Goal: Task Accomplishment & Management: Use online tool/utility

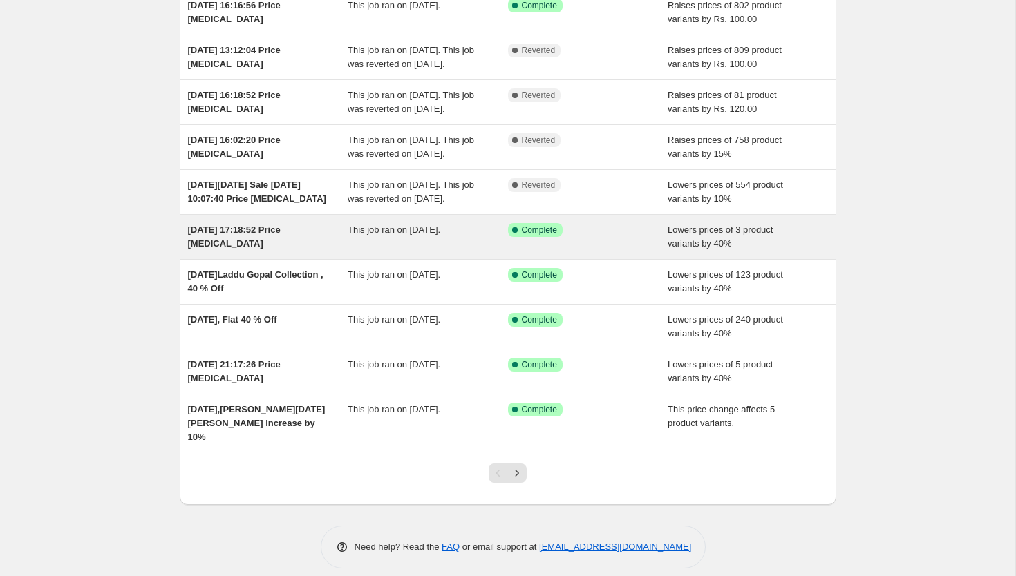
scroll to position [142, 0]
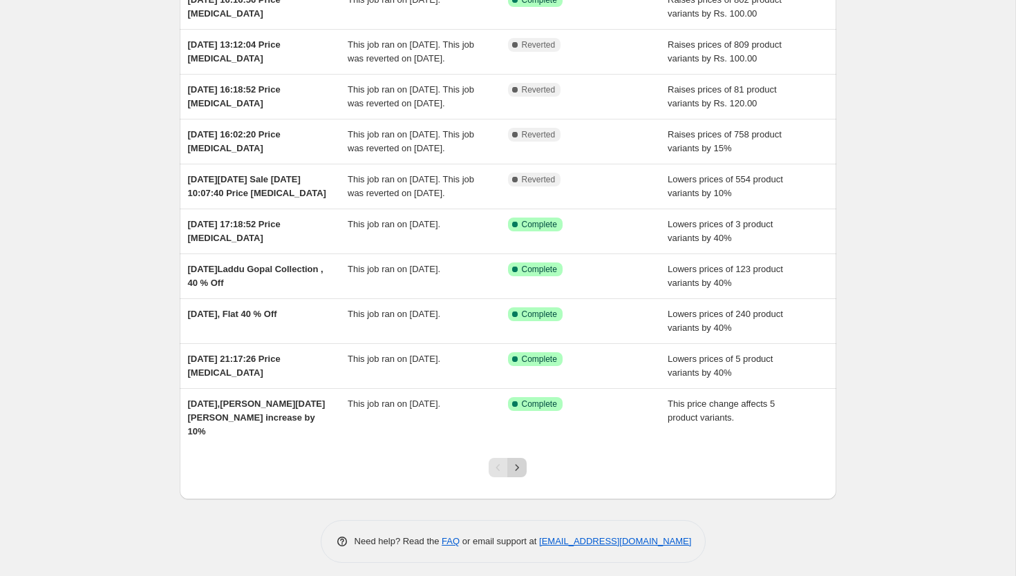
click at [522, 475] on icon "Next" at bounding box center [517, 468] width 14 height 14
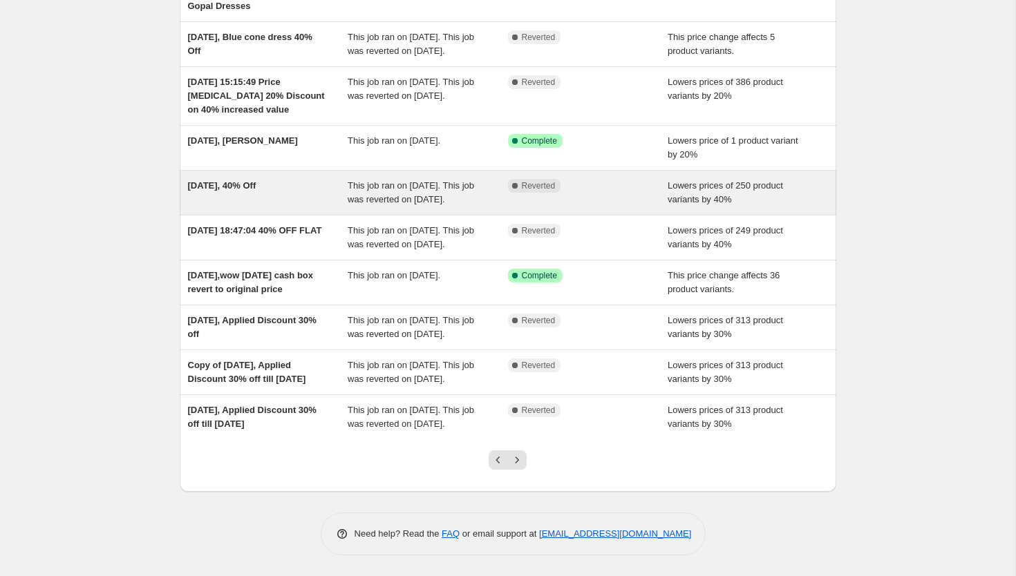
scroll to position [260, 0]
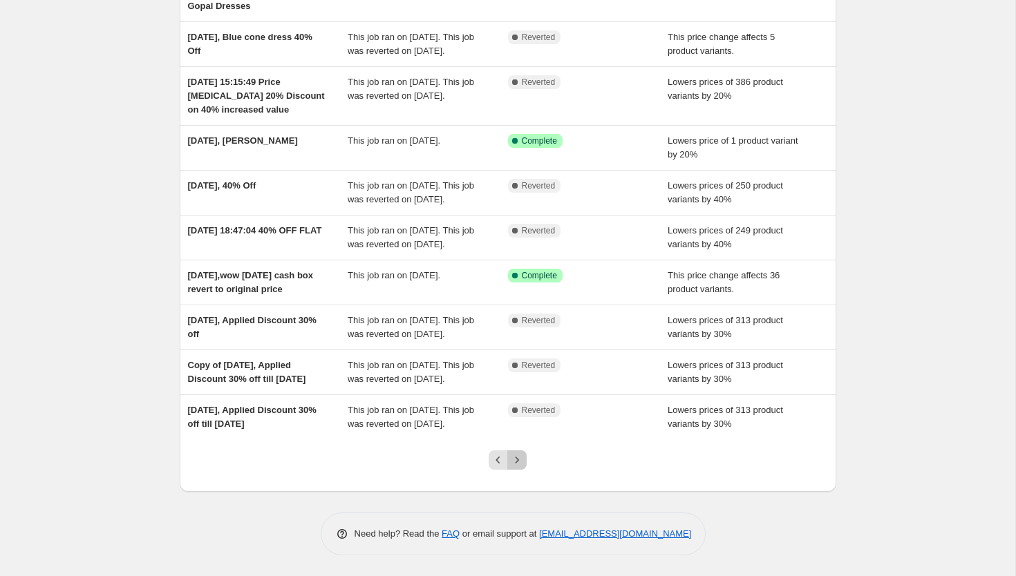
click at [515, 464] on icon "Next" at bounding box center [517, 460] width 14 height 14
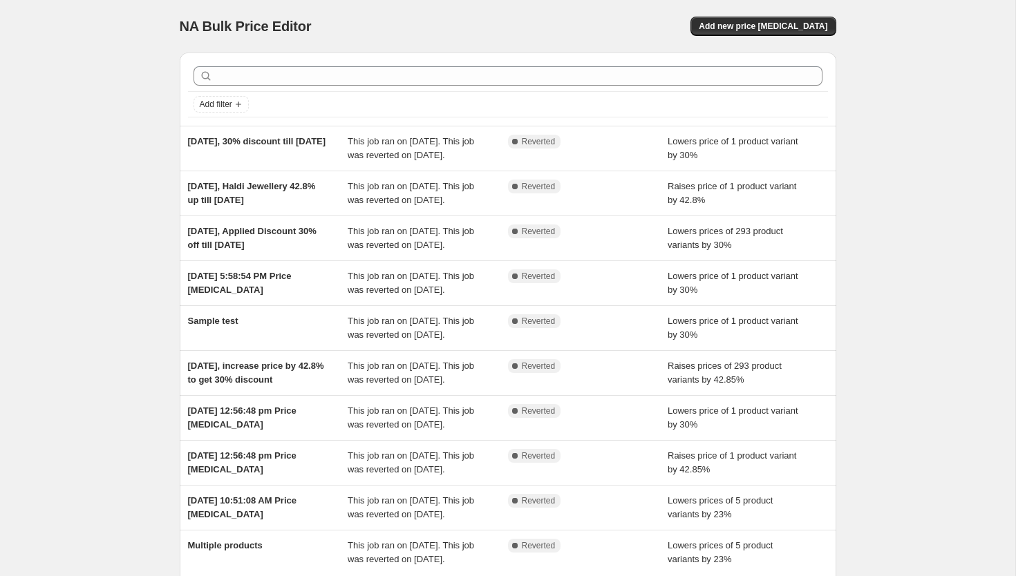
scroll to position [274, 0]
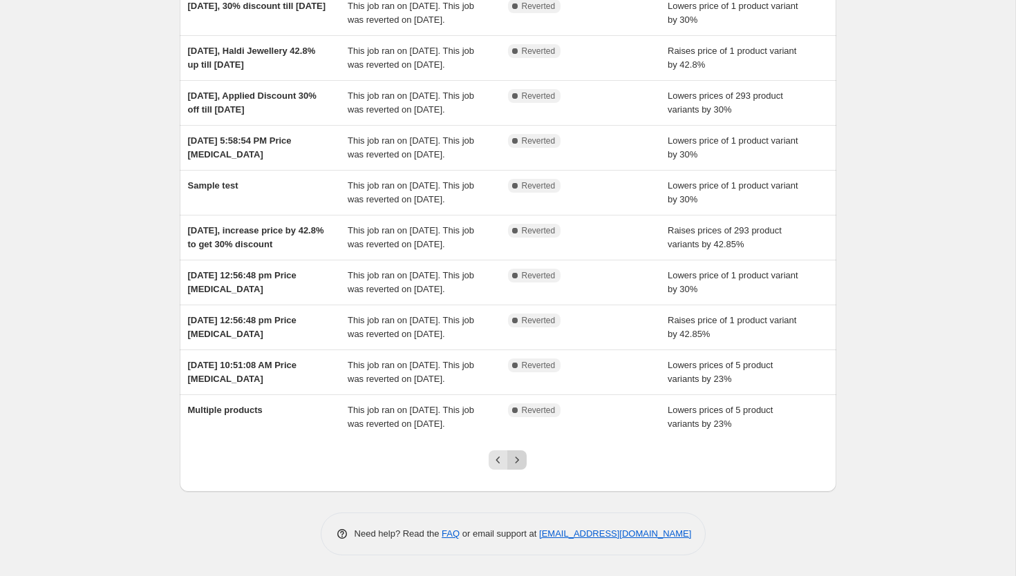
click at [515, 463] on icon "Next" at bounding box center [517, 460] width 14 height 14
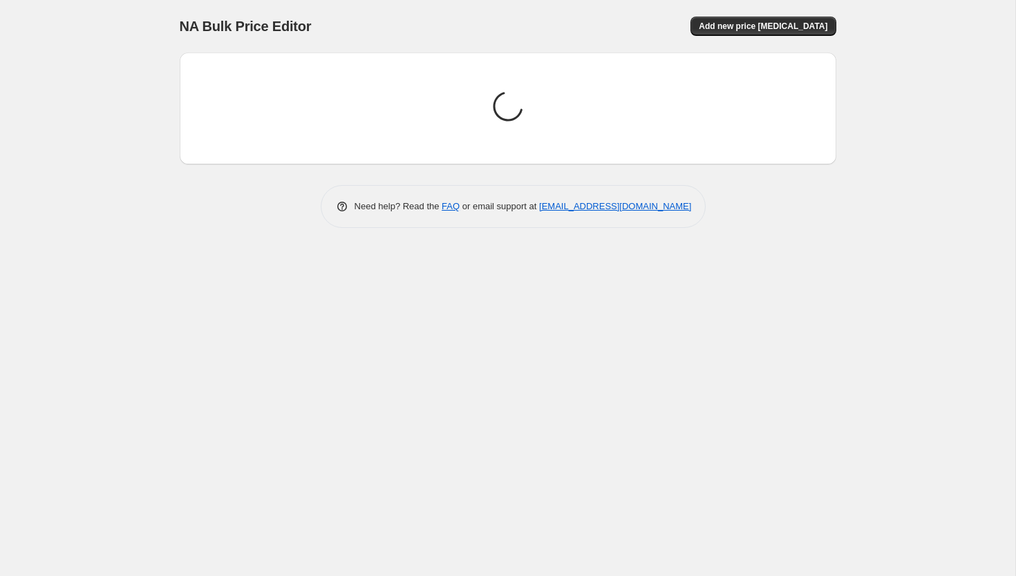
scroll to position [0, 0]
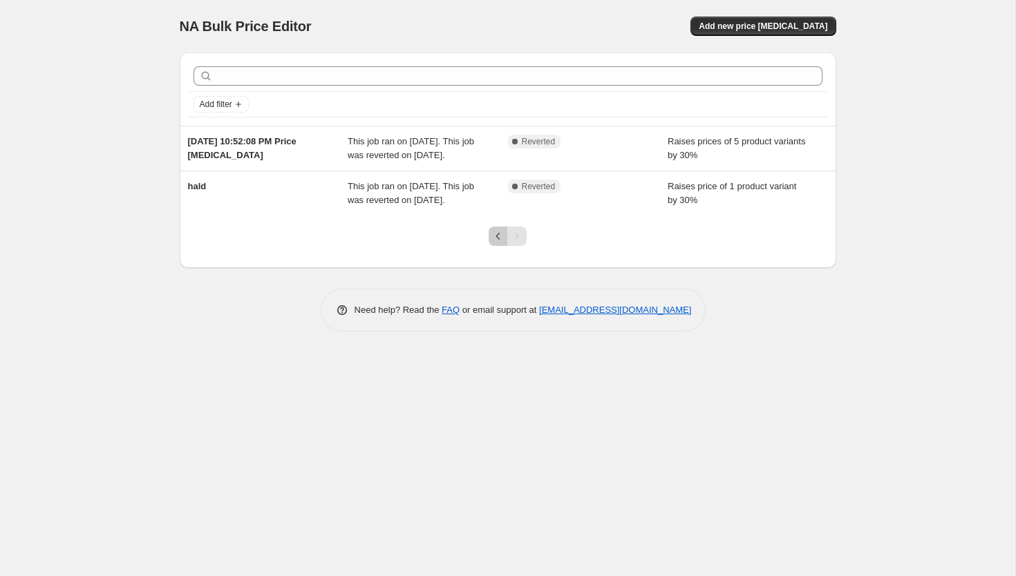
click at [495, 243] on icon "Previous" at bounding box center [498, 236] width 14 height 14
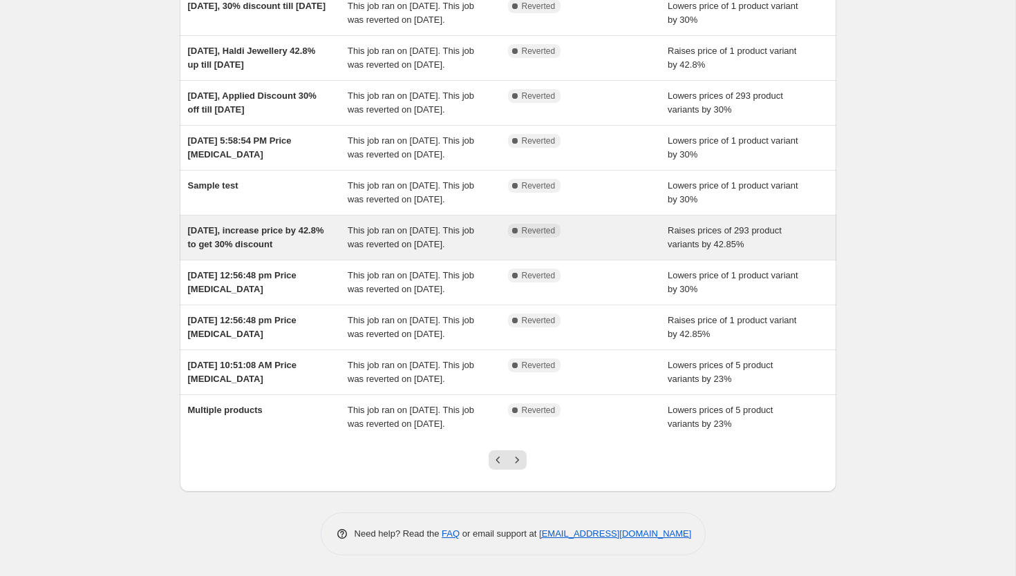
scroll to position [274, 0]
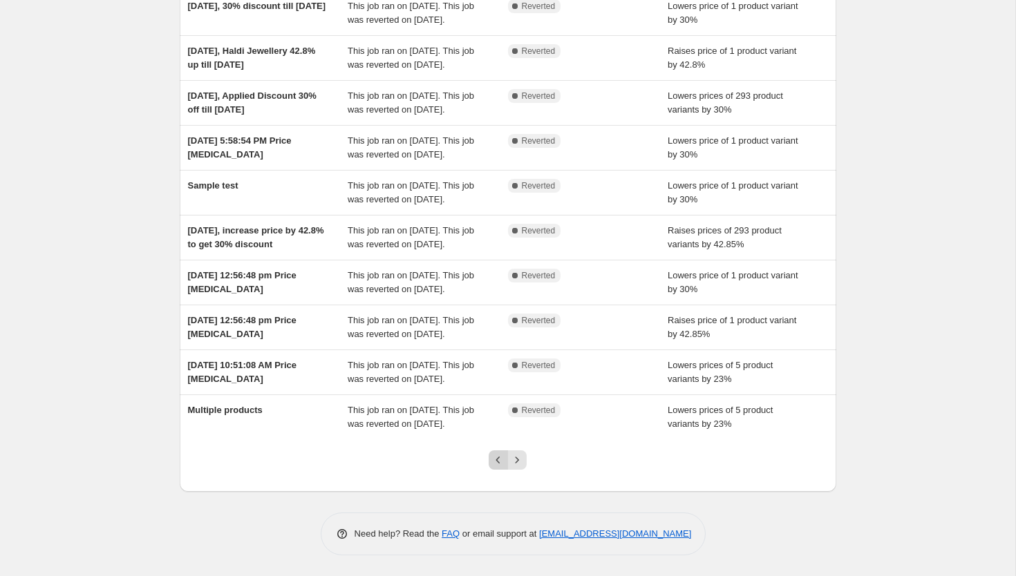
click at [497, 465] on icon "Previous" at bounding box center [498, 460] width 14 height 14
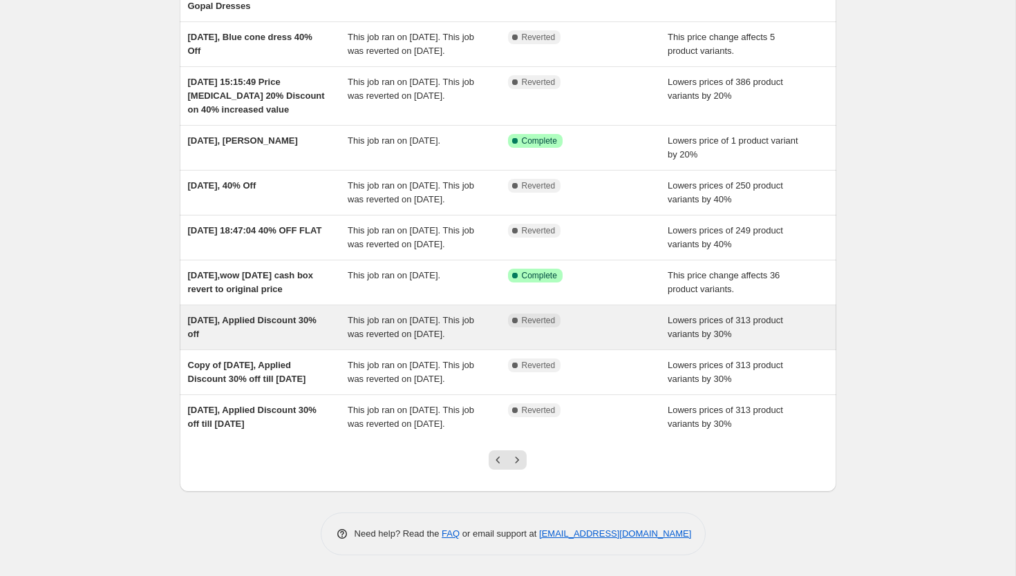
scroll to position [172, 0]
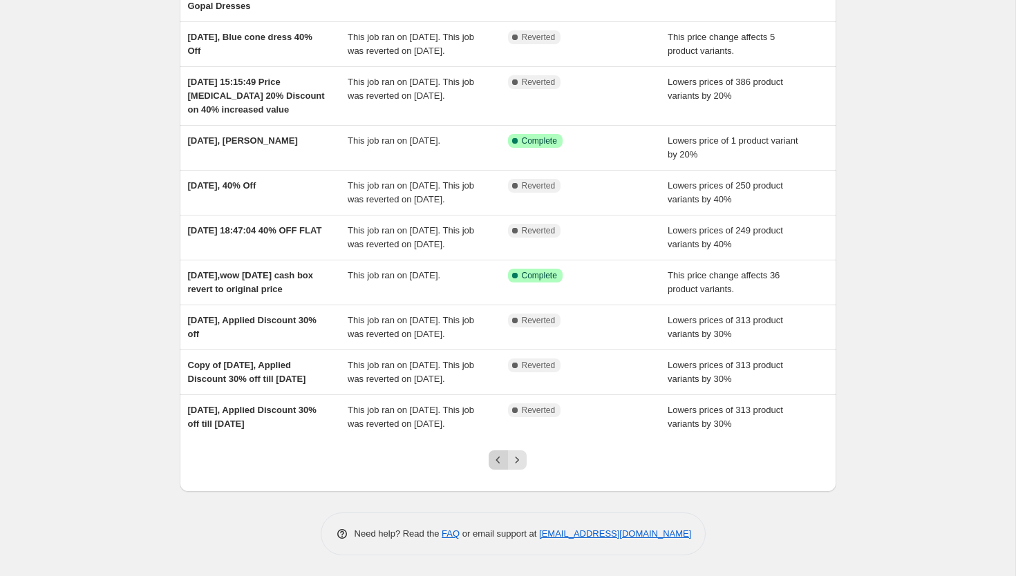
click at [495, 467] on icon "Previous" at bounding box center [498, 460] width 14 height 14
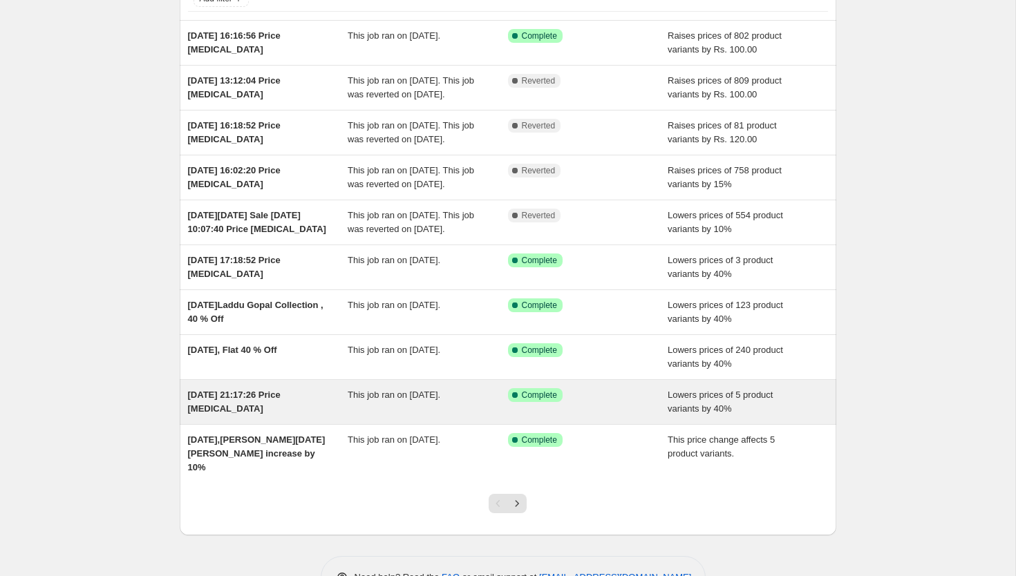
scroll to position [177, 0]
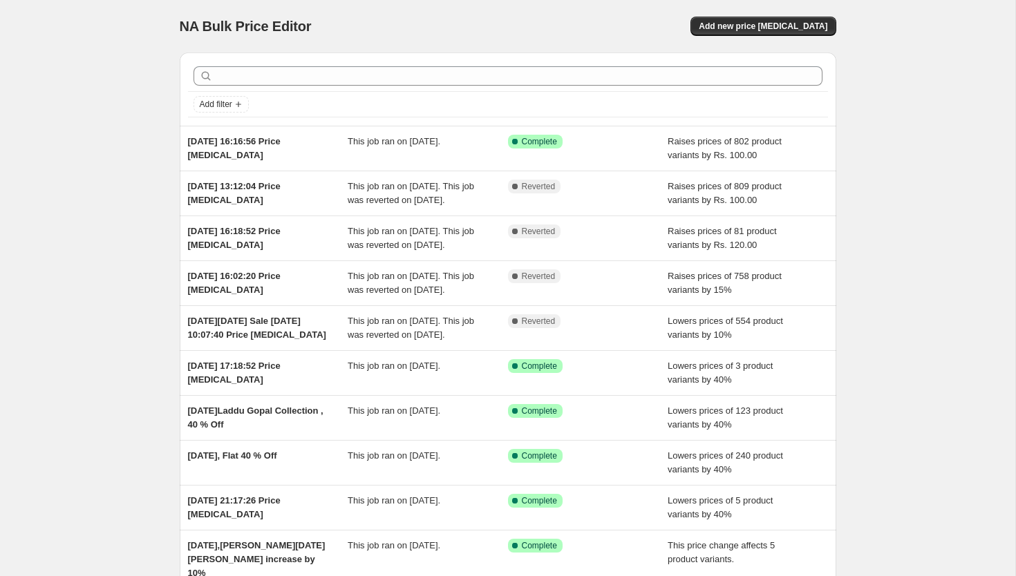
click at [927, 176] on div "NA Bulk Price Editor. This page is ready NA Bulk Price Editor Add new price [ME…" at bounding box center [507, 362] width 1015 height 725
click at [82, 315] on div "NA Bulk Price Editor. This page is ready NA Bulk Price Editor Add new price [ME…" at bounding box center [507, 362] width 1015 height 725
click at [927, 300] on div "NA Bulk Price Editor. This page is ready NA Bulk Price Editor Add new price [ME…" at bounding box center [507, 362] width 1015 height 725
click at [927, 300] on div "NA Bulk Price Editor. This page is ready NA Bulk Price Editor Add new price cha…" at bounding box center [507, 362] width 1015 height 725
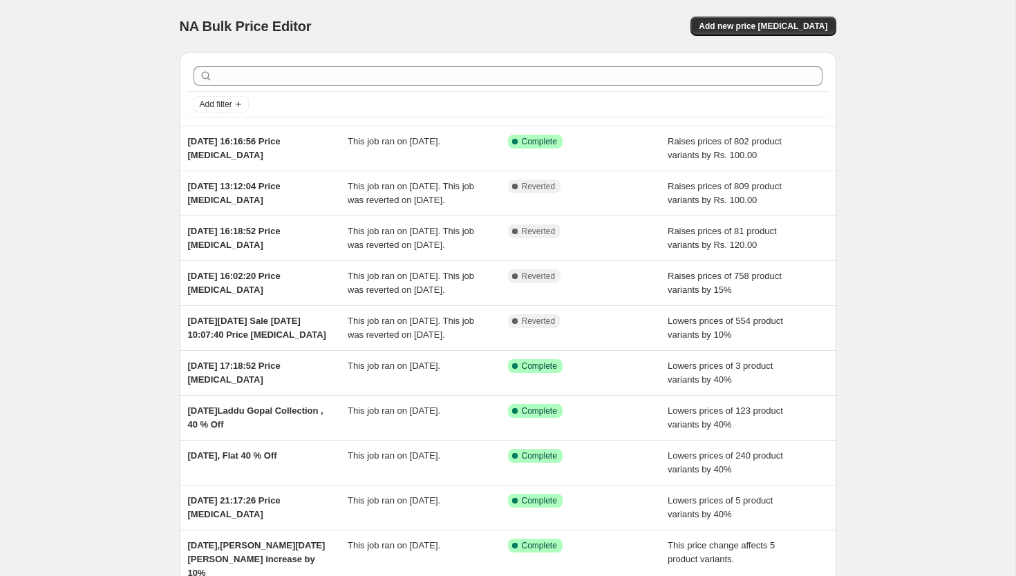
click at [913, 213] on div "NA Bulk Price Editor. This page is ready NA Bulk Price Editor Add new price cha…" at bounding box center [507, 362] width 1015 height 725
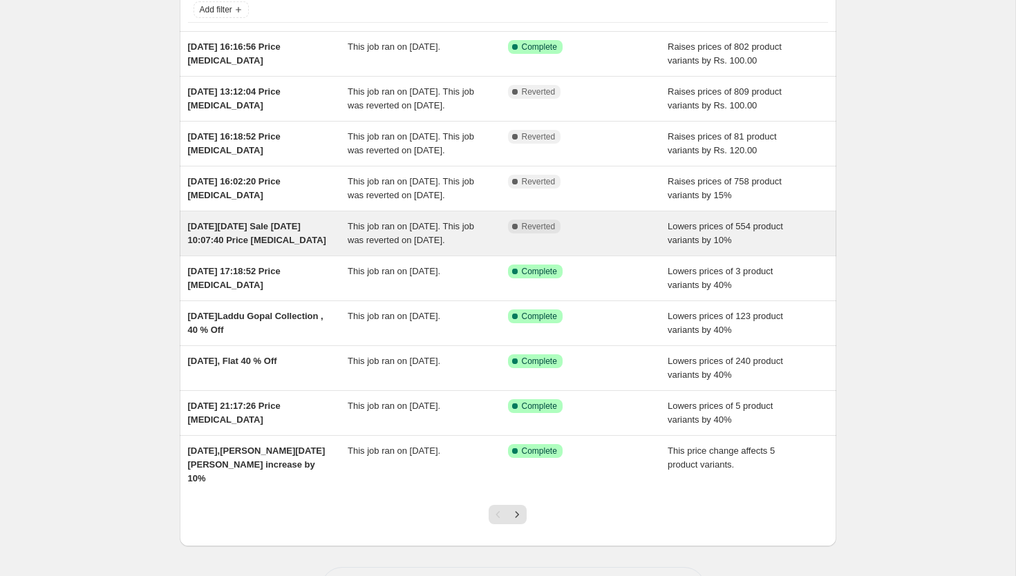
scroll to position [177, 0]
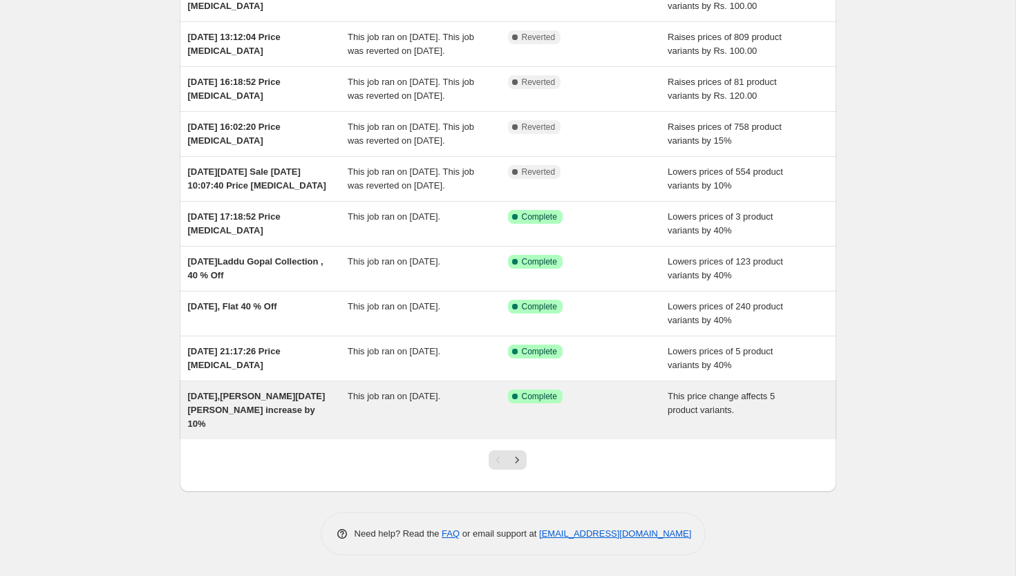
click at [269, 423] on span "[DATE],[PERSON_NAME][DATE][PERSON_NAME] increase by 10%" at bounding box center [256, 410] width 137 height 38
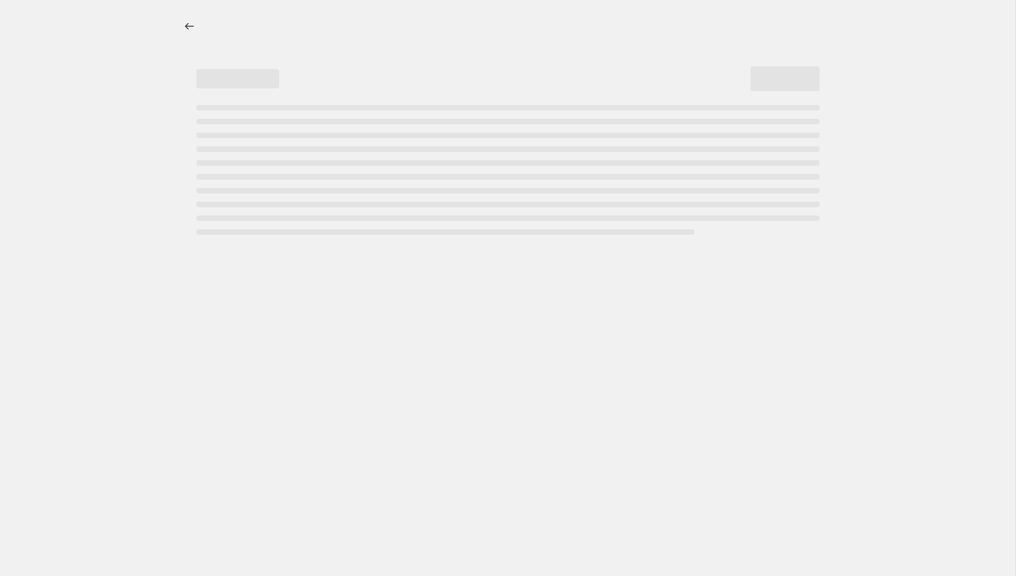
select select "pcap"
select select "pp"
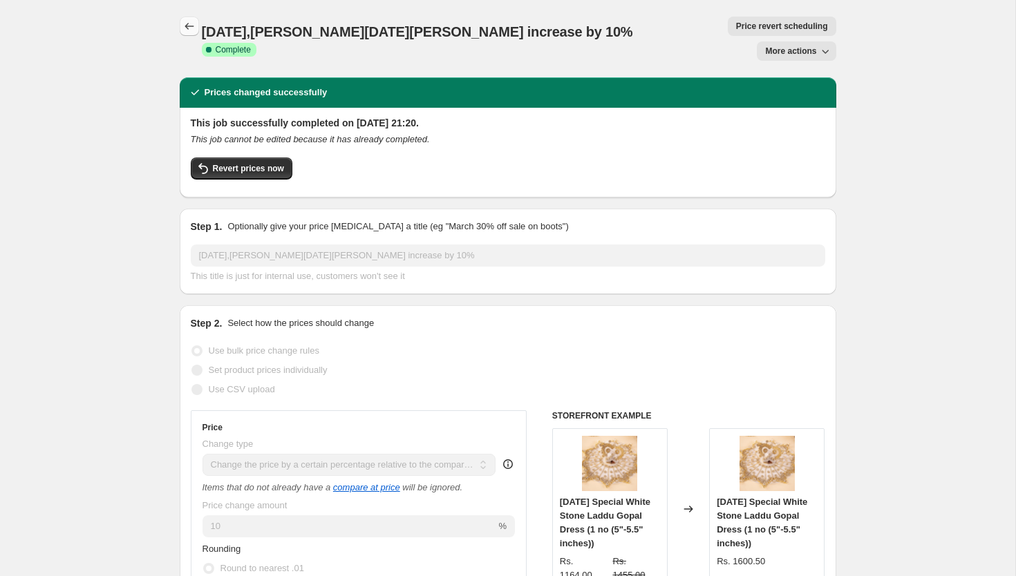
click at [186, 29] on icon "Price change jobs" at bounding box center [189, 26] width 14 height 14
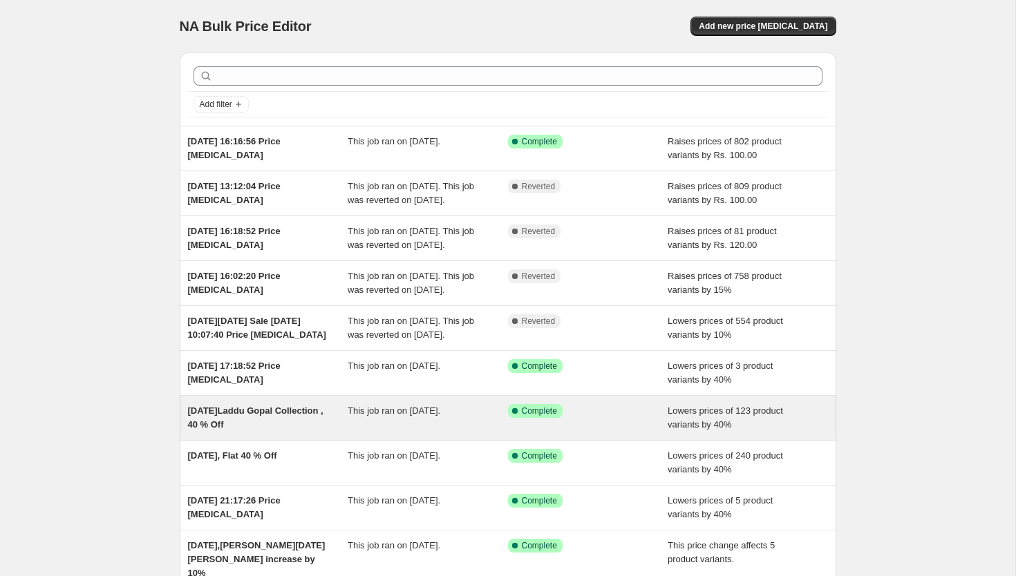
scroll to position [177, 0]
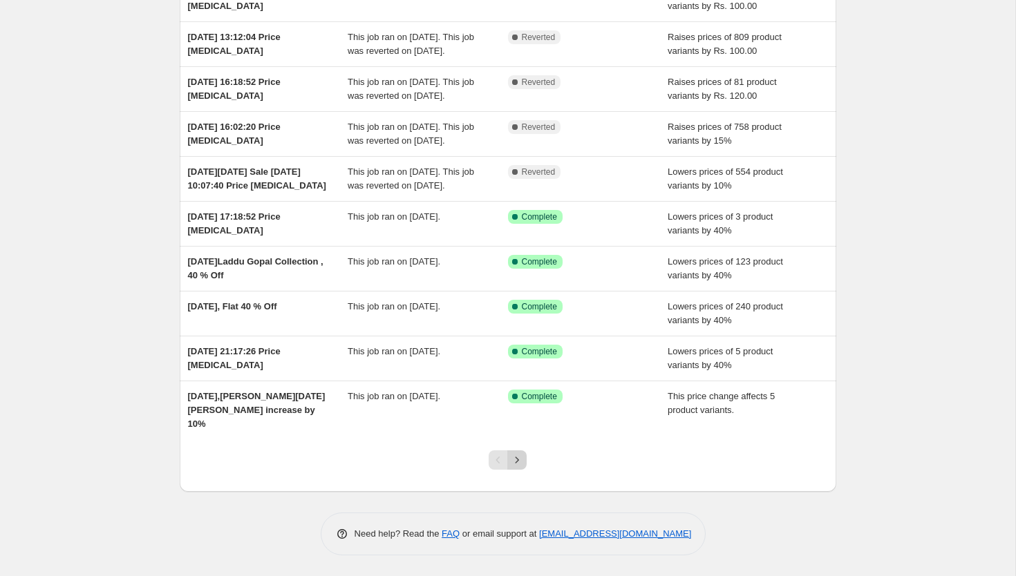
click at [520, 464] on icon "Next" at bounding box center [517, 460] width 14 height 14
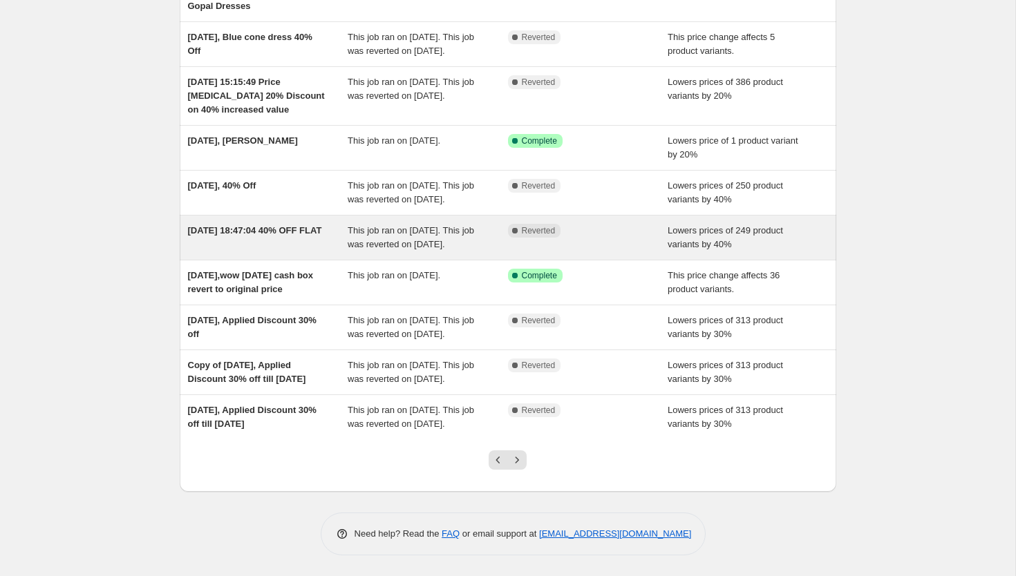
scroll to position [260, 0]
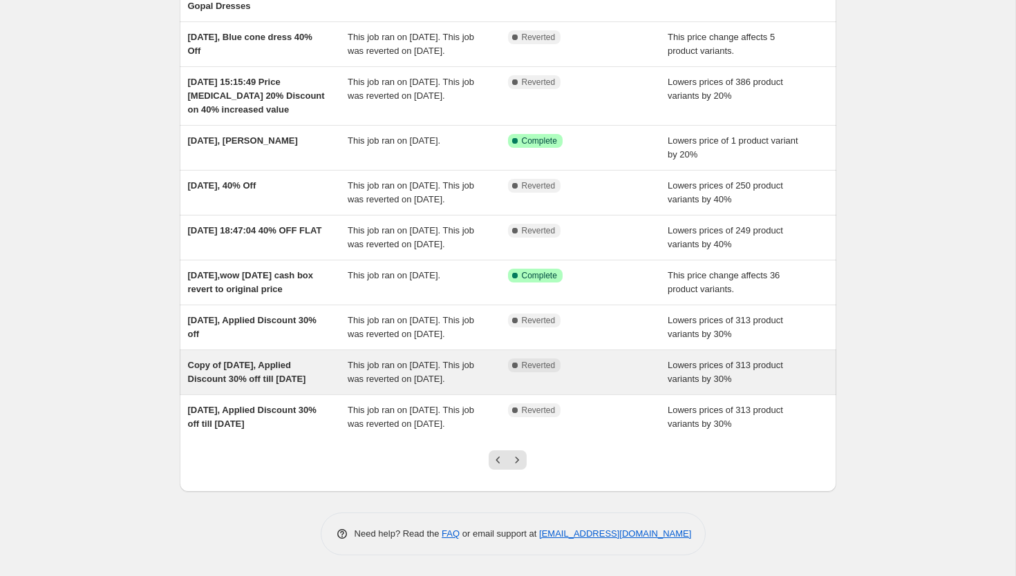
click at [269, 362] on div "Copy of [DATE], Applied Discount 30% off till [DATE]" at bounding box center [268, 373] width 160 height 28
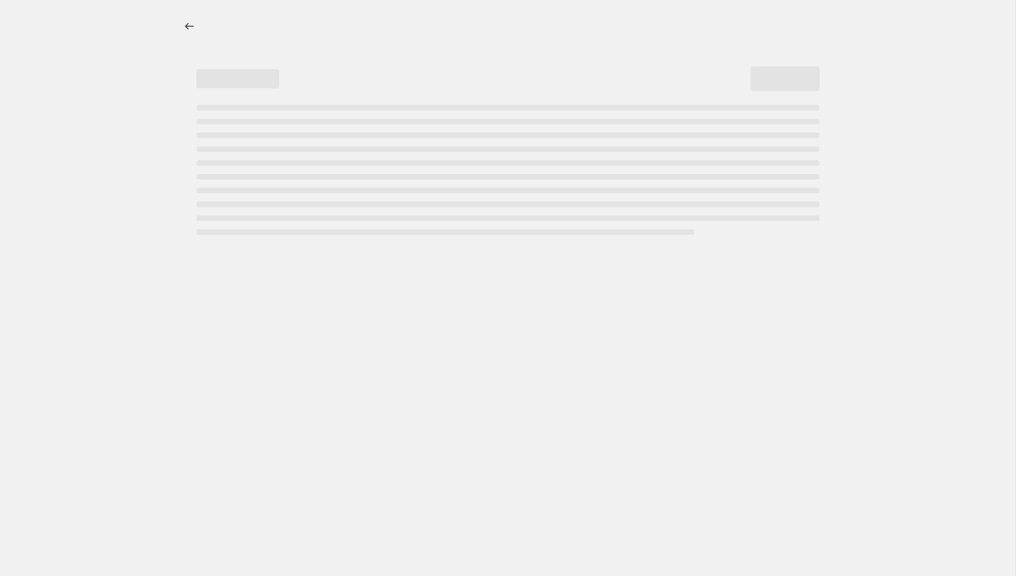
select select "percentage"
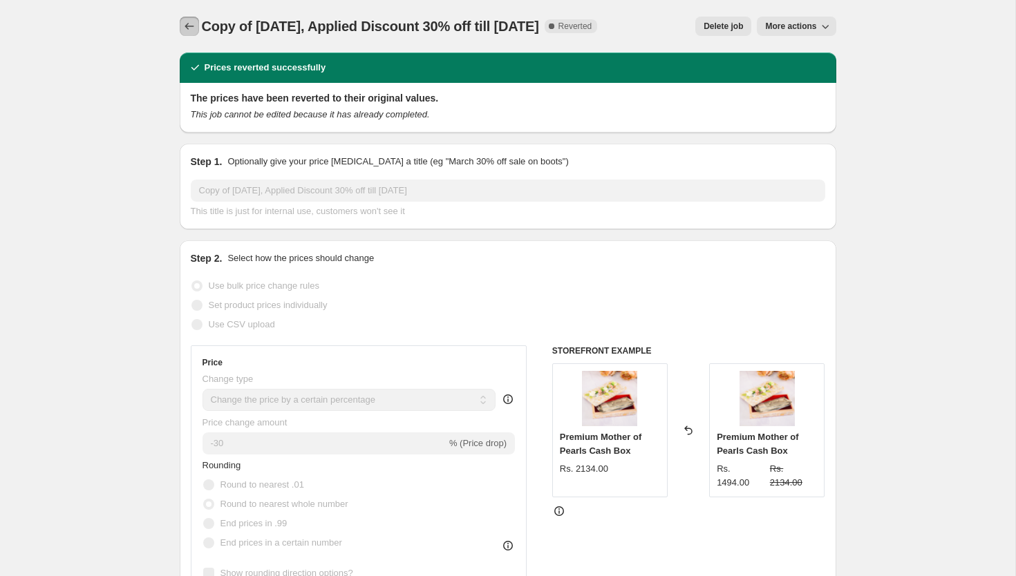
click at [196, 23] on button "Price change jobs" at bounding box center [189, 26] width 19 height 19
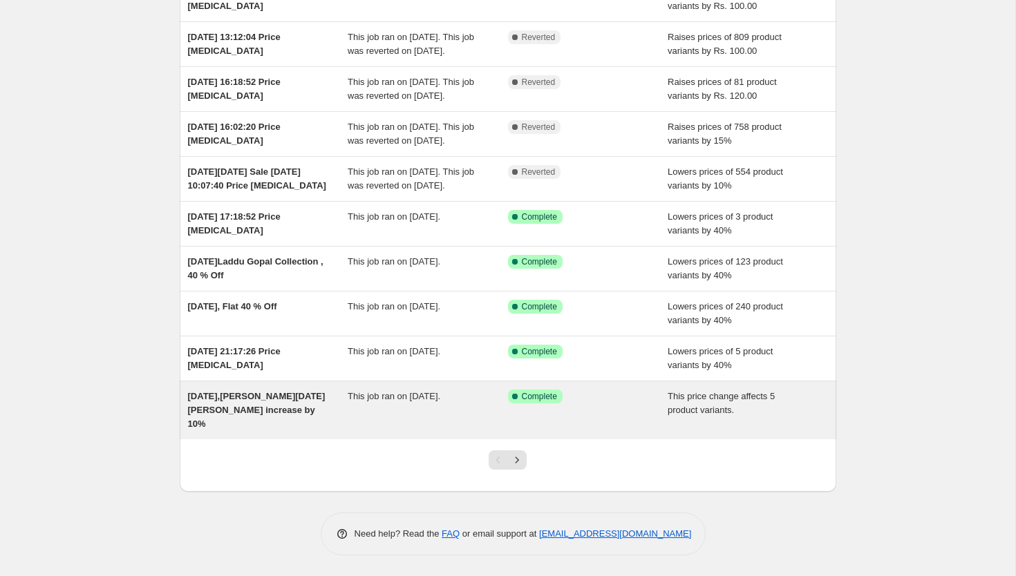
scroll to position [154, 0]
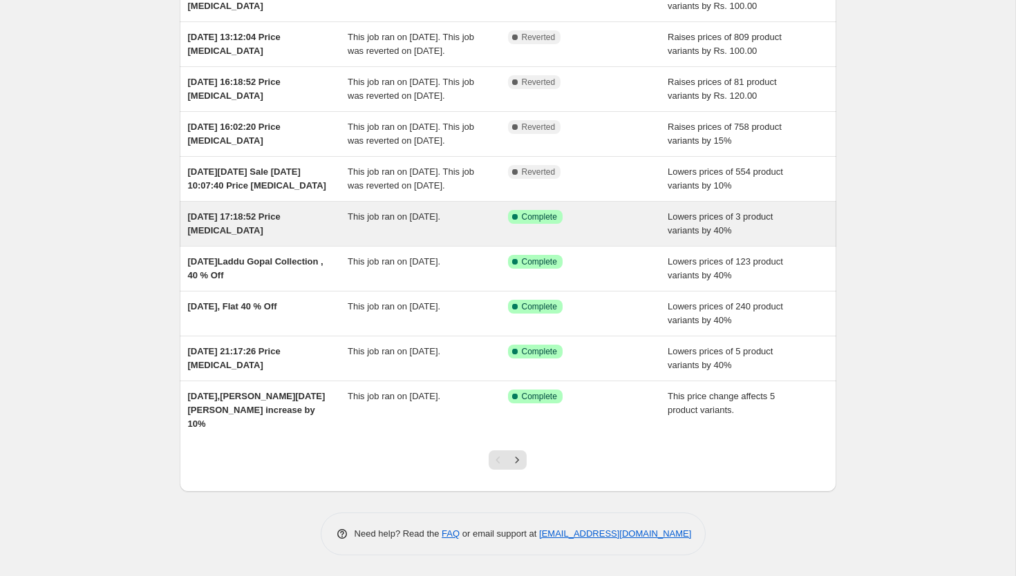
click at [238, 238] on div "[DATE] 17:18:52 Price [MEDICAL_DATA]" at bounding box center [268, 224] width 160 height 28
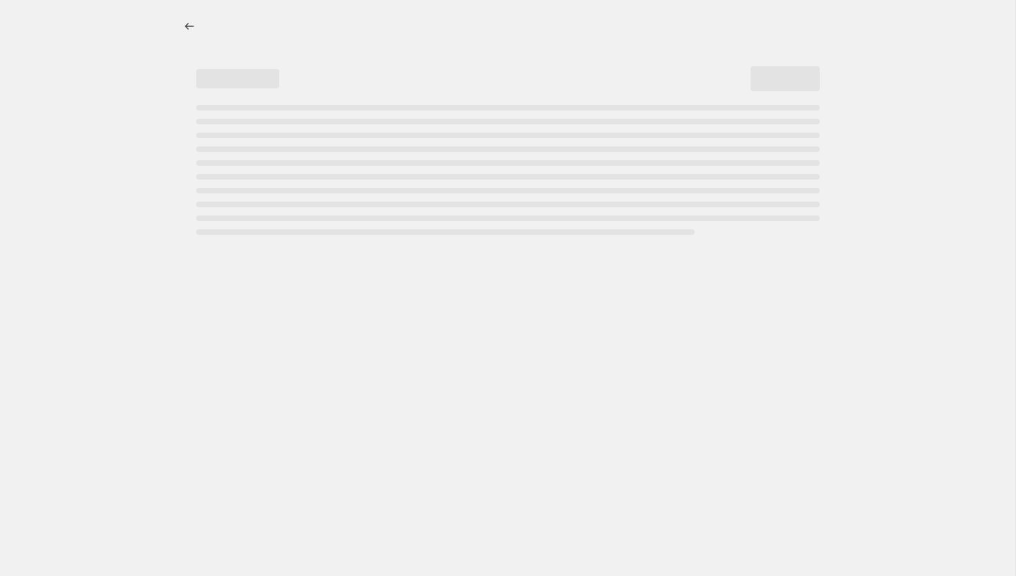
select select "percentage"
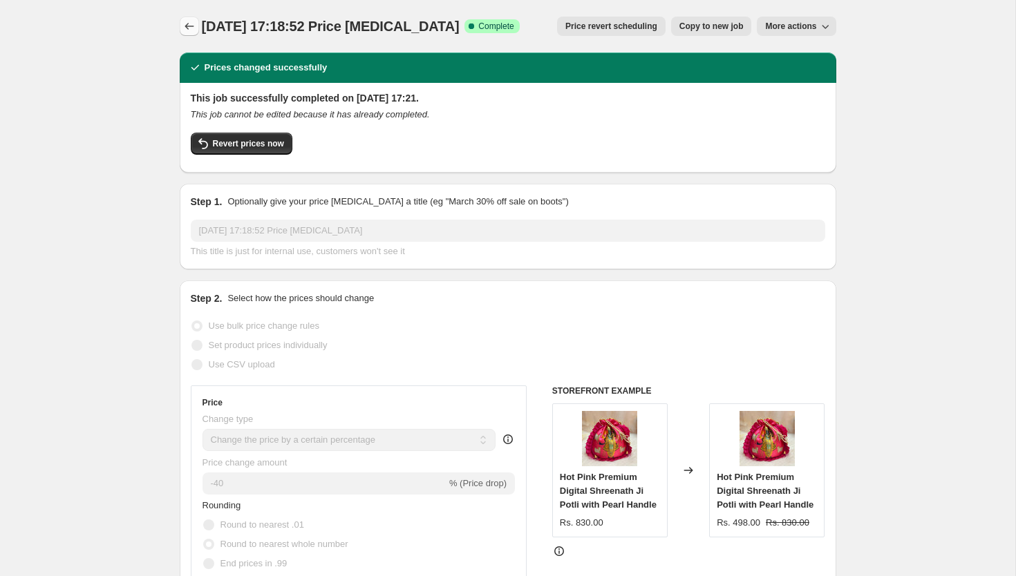
click at [195, 26] on icon "Price change jobs" at bounding box center [189, 26] width 14 height 14
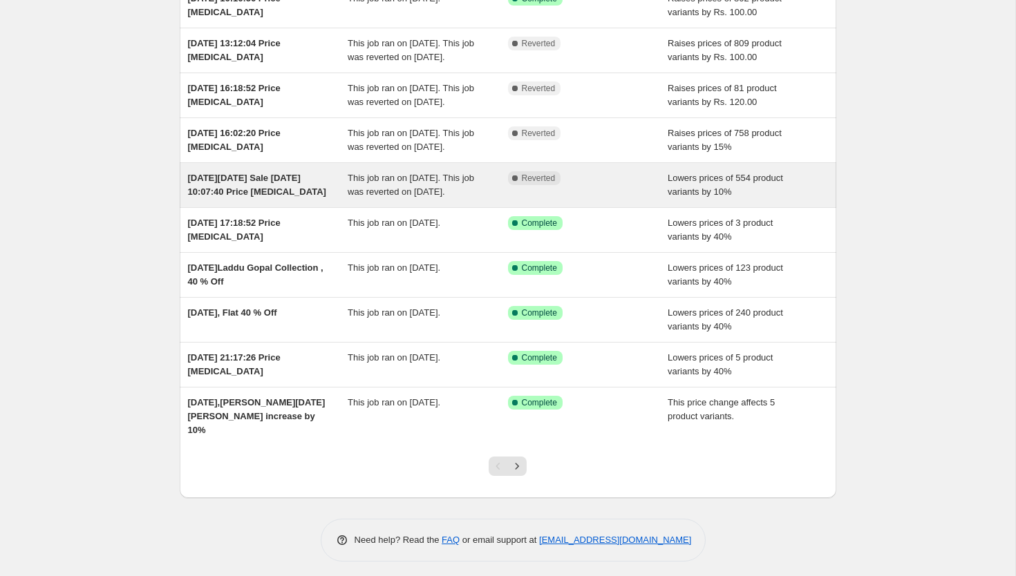
scroll to position [177, 0]
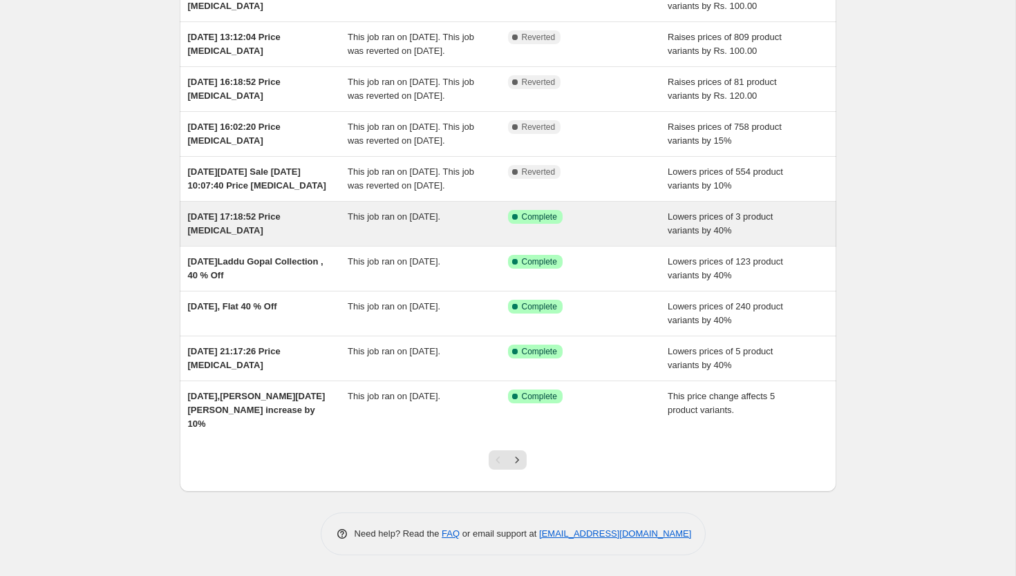
click at [265, 238] on div "[DATE] 17:18:52 Price [MEDICAL_DATA]" at bounding box center [268, 224] width 160 height 28
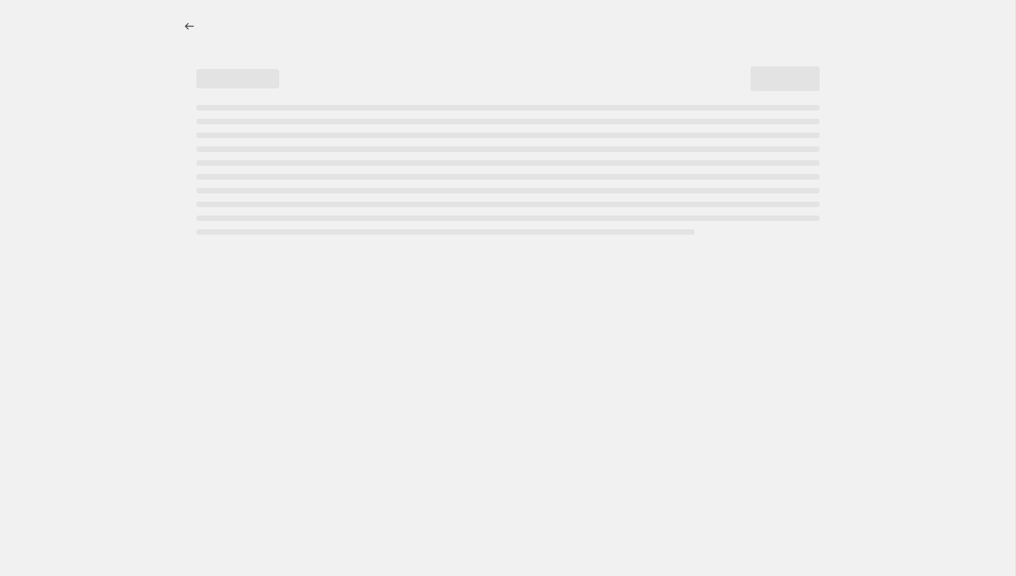
click at [200, 21] on div at bounding box center [191, 26] width 22 height 19
select select "percentage"
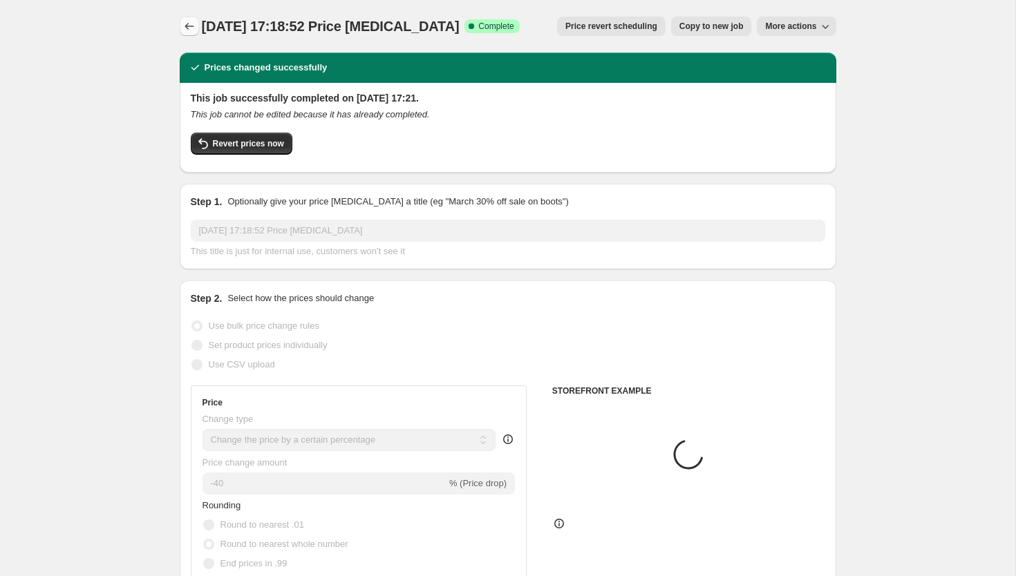
click at [187, 26] on icon "Price change jobs" at bounding box center [188, 26] width 9 height 7
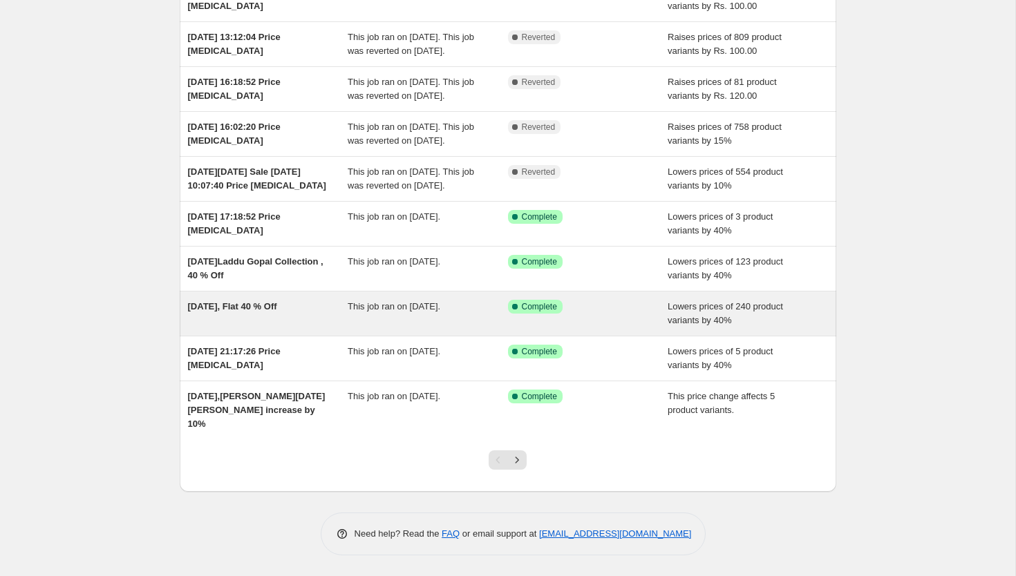
scroll to position [159, 0]
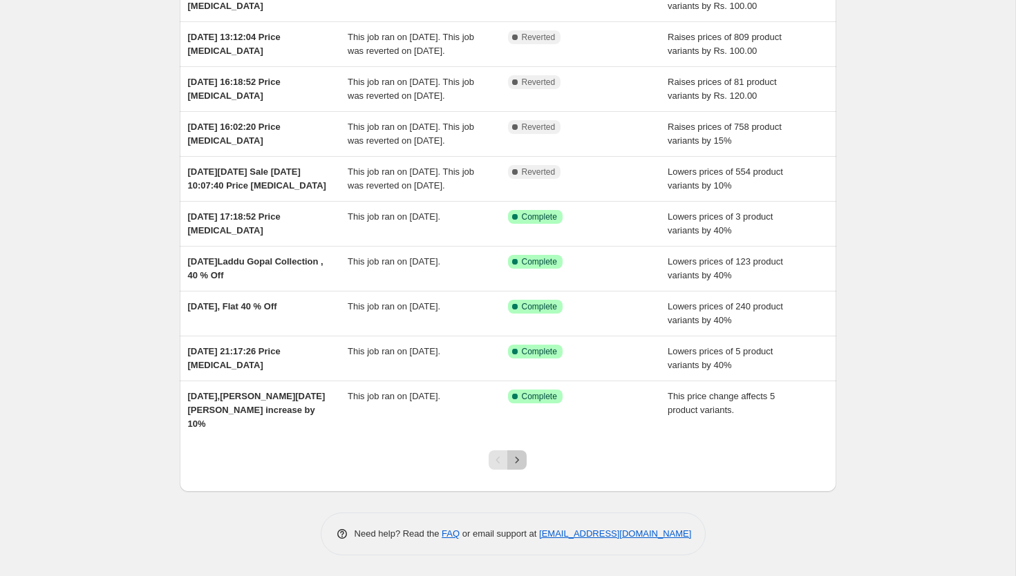
click at [517, 467] on icon "Next" at bounding box center [517, 460] width 14 height 14
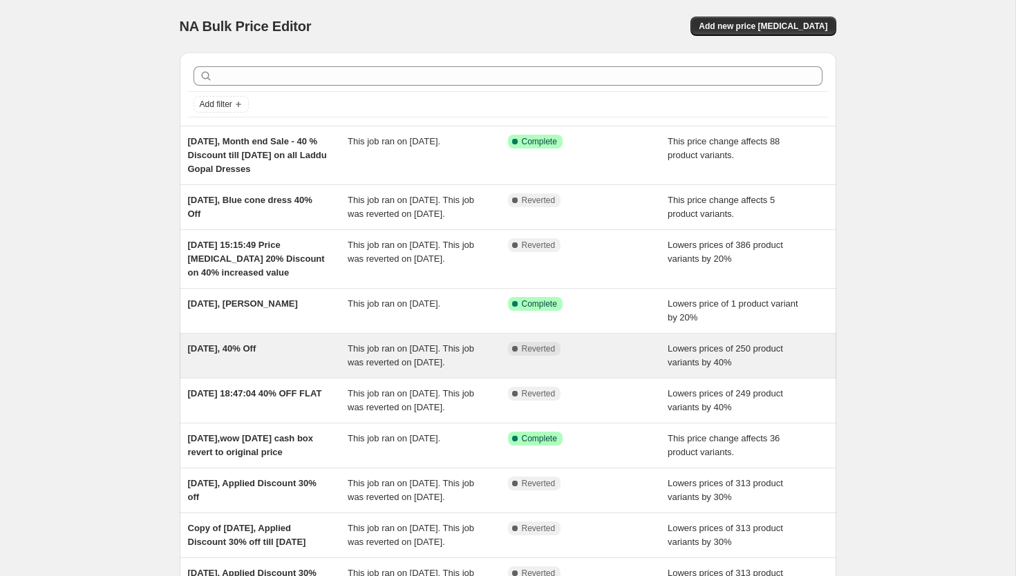
scroll to position [260, 0]
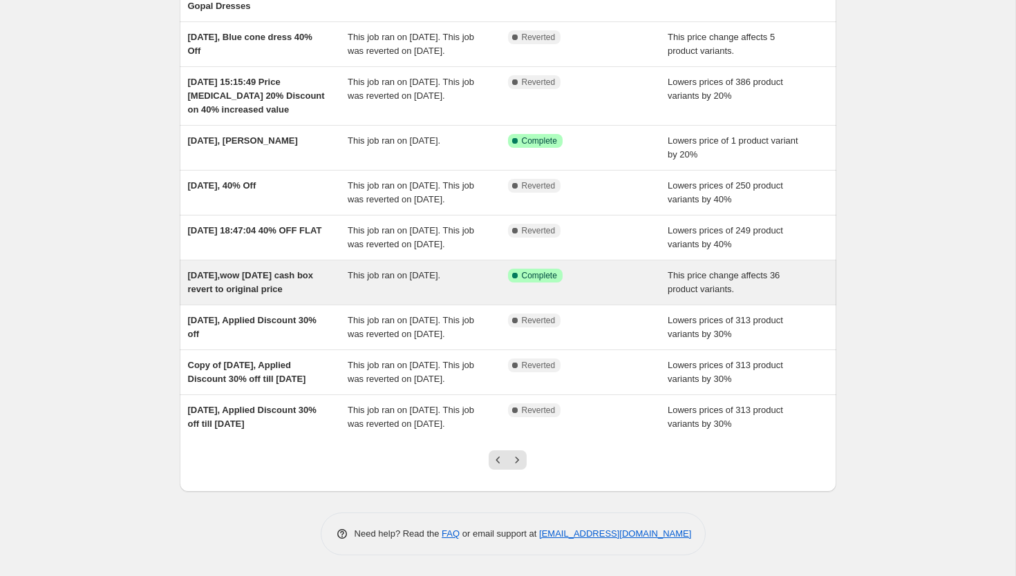
click at [267, 269] on div "[DATE],wow [DATE] cash box revert to original price" at bounding box center [268, 283] width 160 height 28
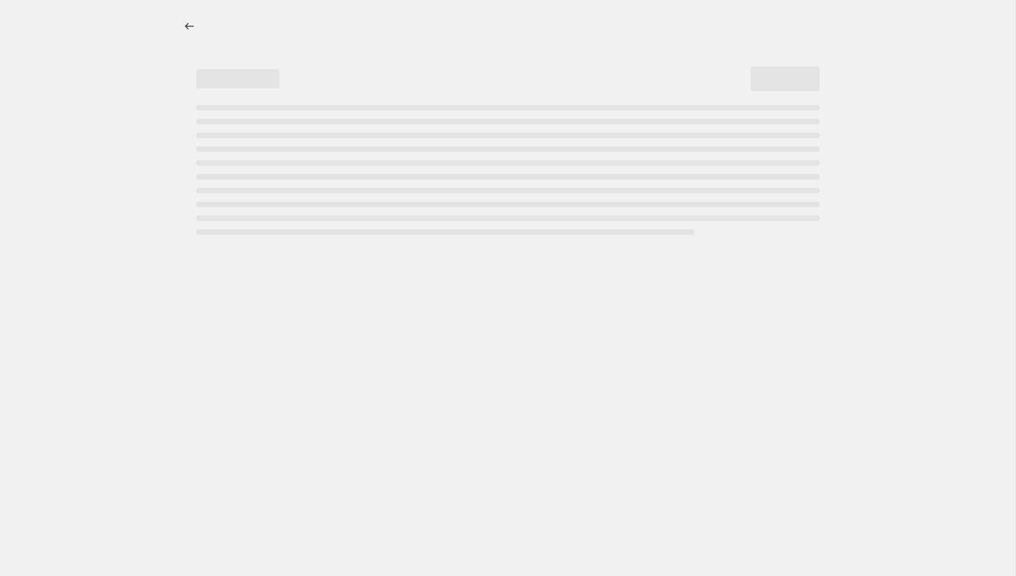
select select "ecap"
select select "collection"
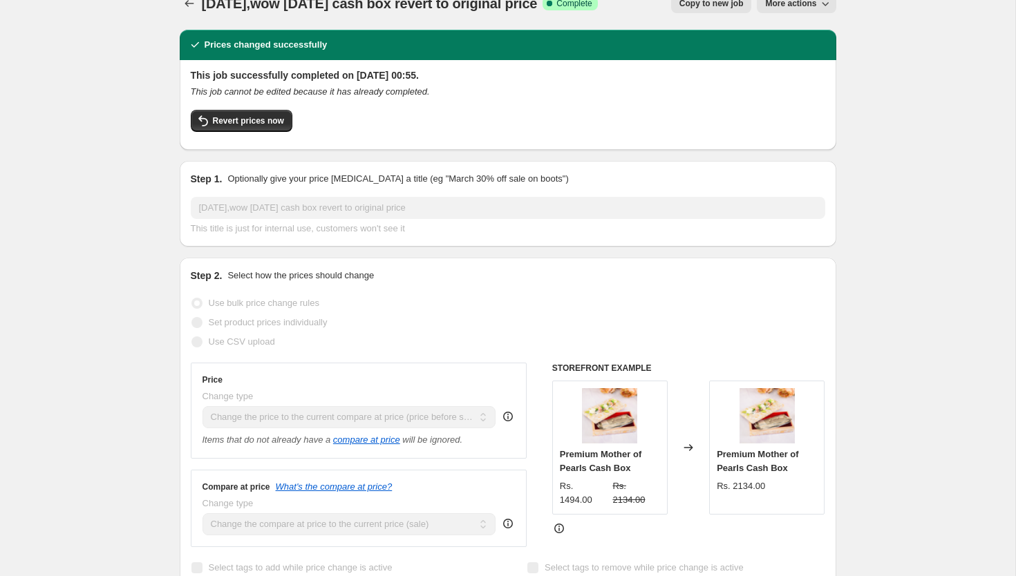
scroll to position [21, 0]
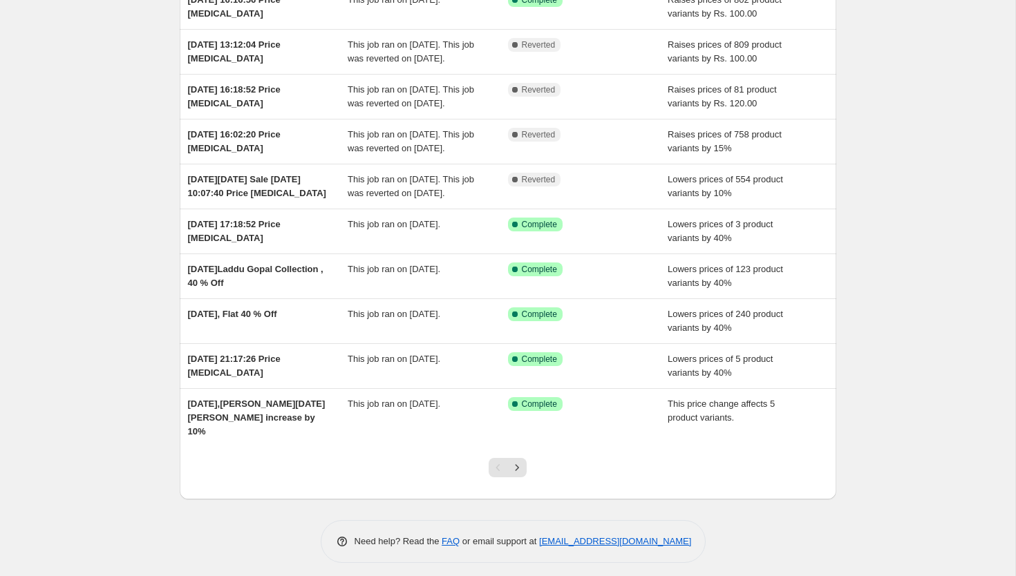
scroll to position [177, 0]
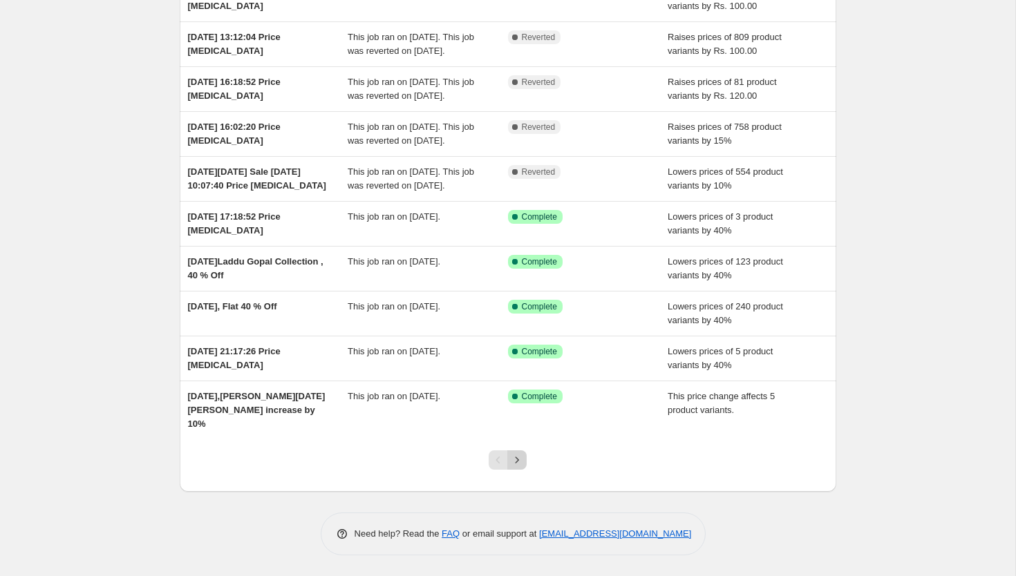
click at [520, 452] on button "Next" at bounding box center [516, 459] width 19 height 19
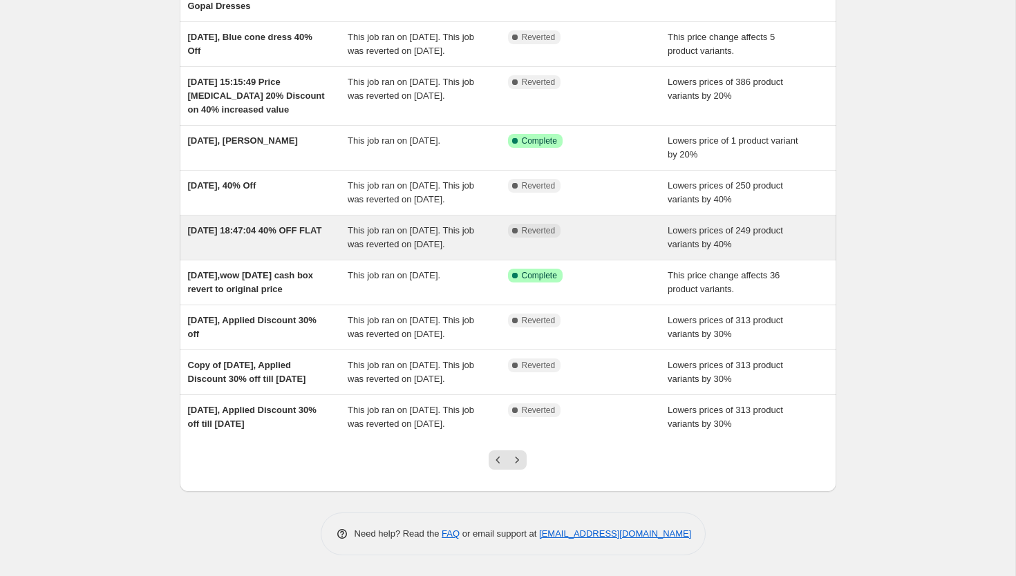
scroll to position [260, 0]
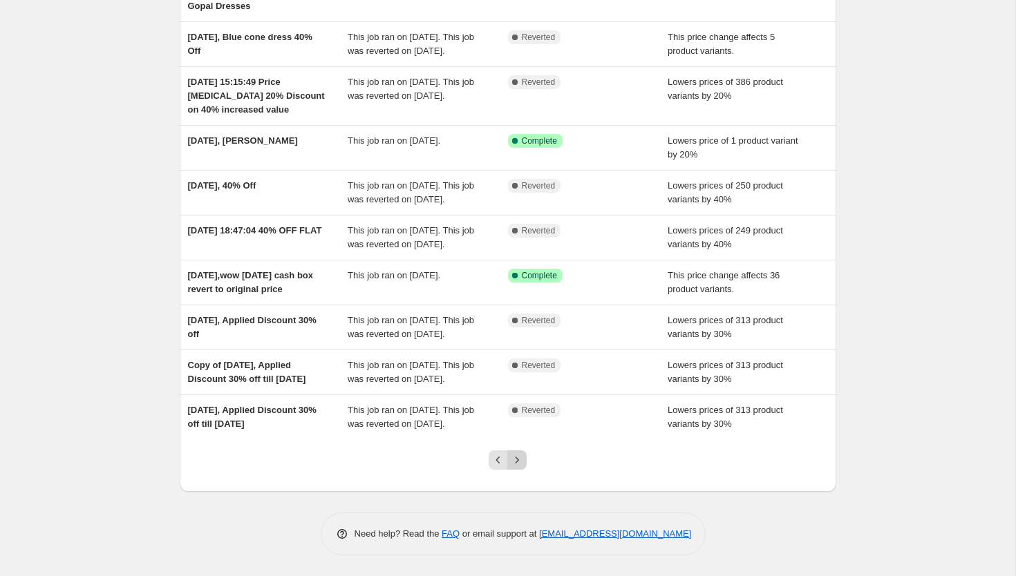
click at [520, 459] on icon "Next" at bounding box center [517, 460] width 14 height 14
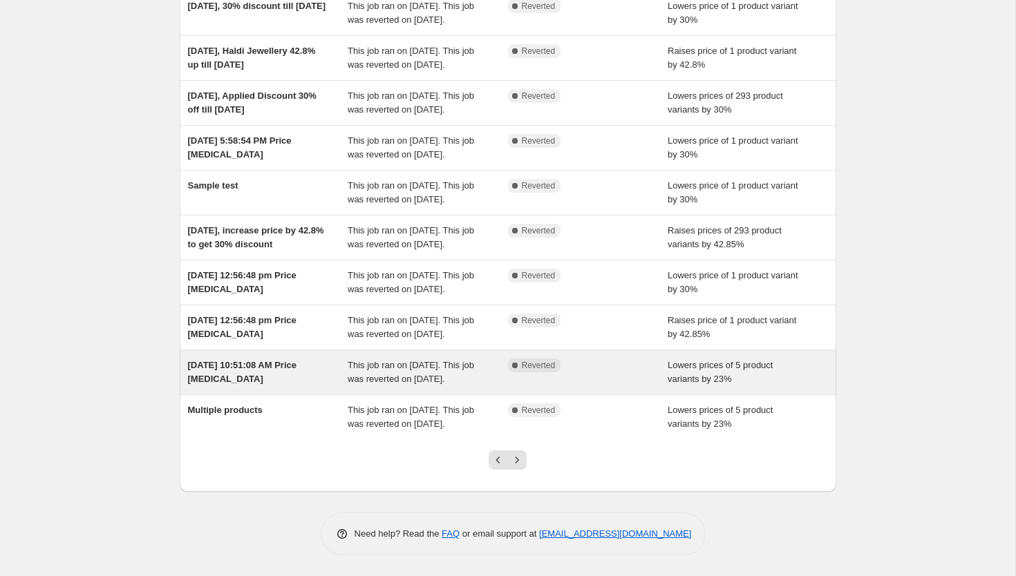
scroll to position [274, 0]
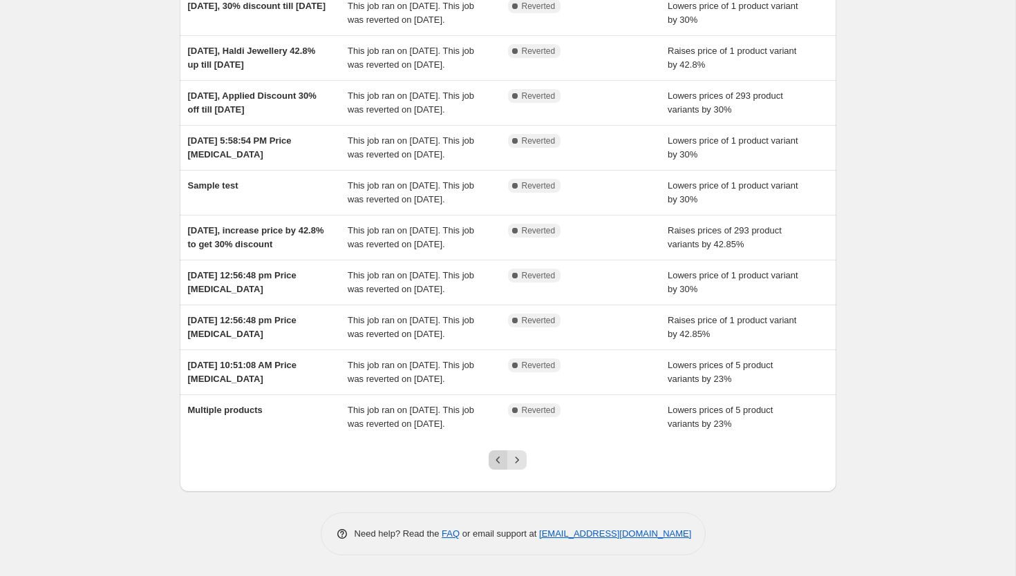
click at [499, 467] on button "Previous" at bounding box center [497, 459] width 19 height 19
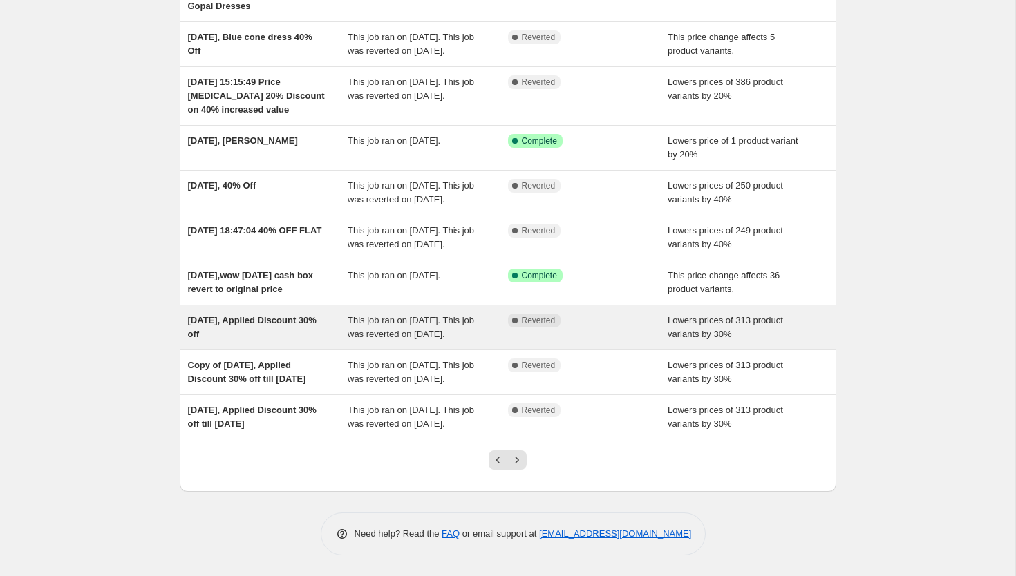
scroll to position [160, 0]
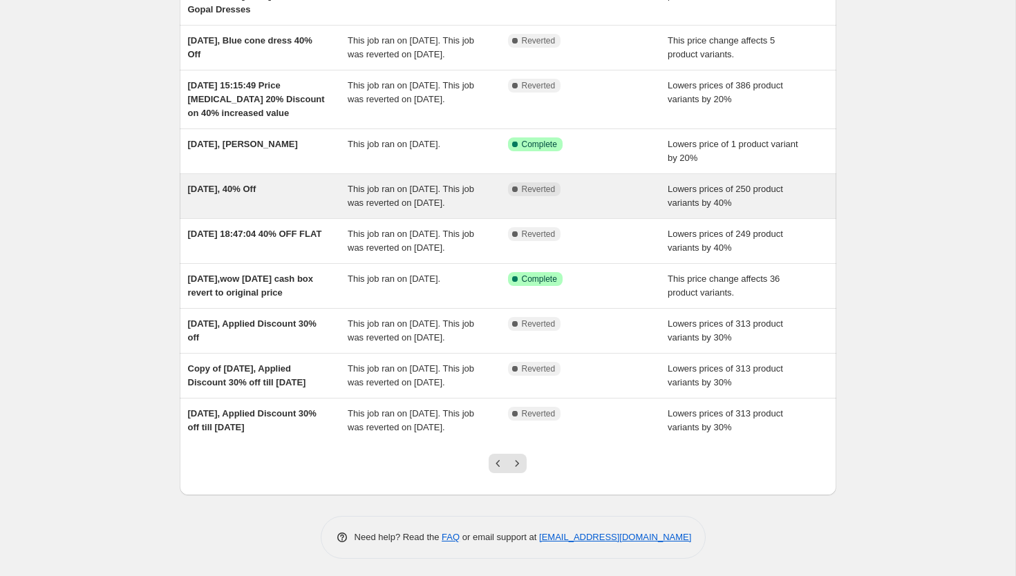
click at [283, 210] on div "[DATE], 40% Off" at bounding box center [268, 196] width 160 height 28
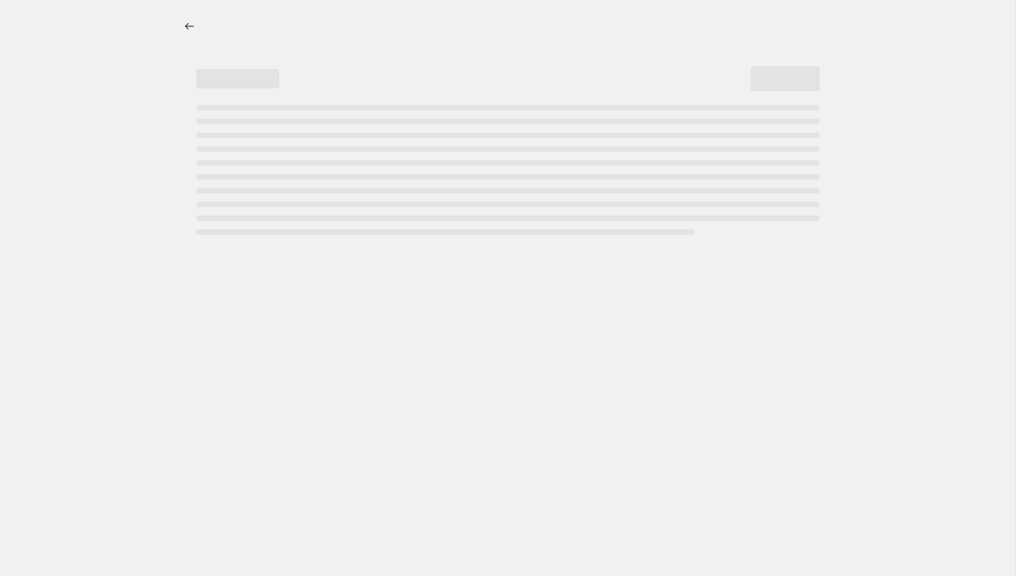
select select "percentage"
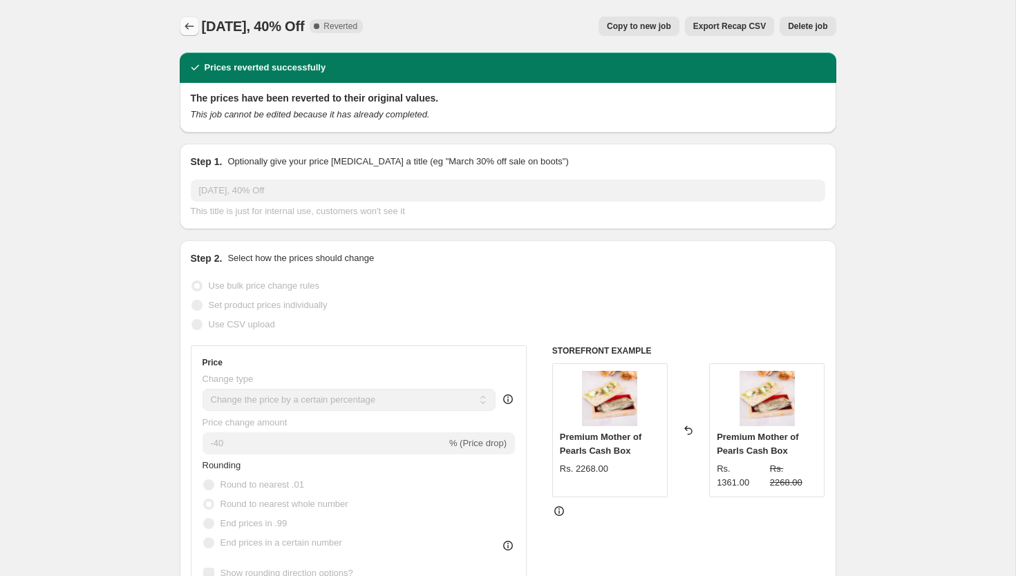
click at [187, 28] on icon "Price change jobs" at bounding box center [189, 26] width 14 height 14
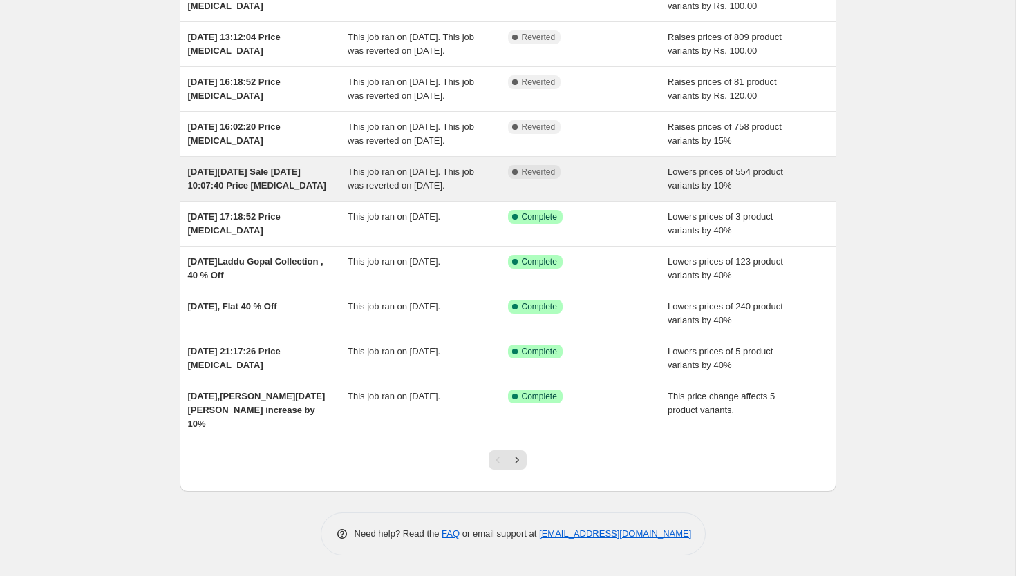
scroll to position [170, 0]
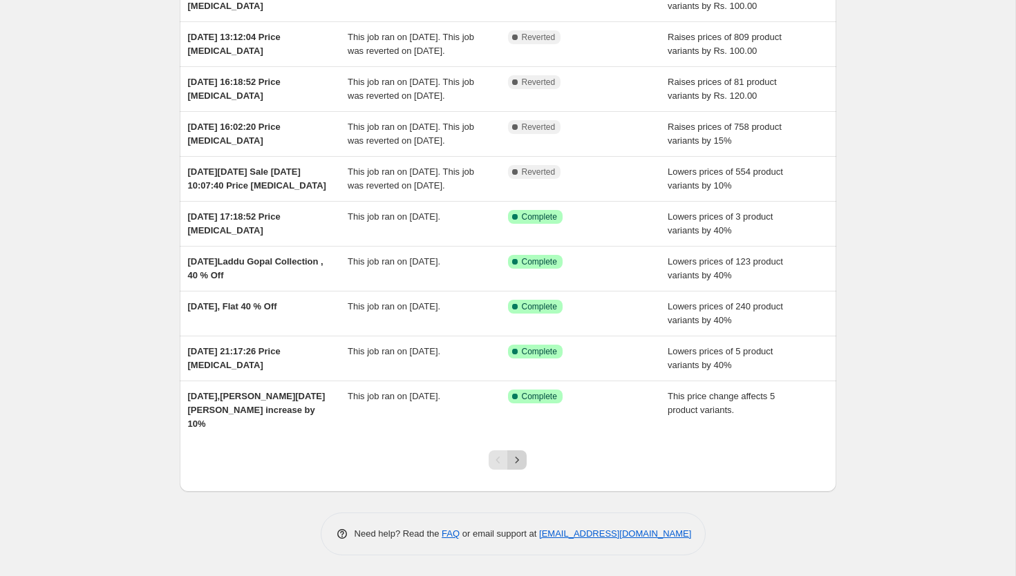
click at [521, 466] on icon "Next" at bounding box center [517, 460] width 14 height 14
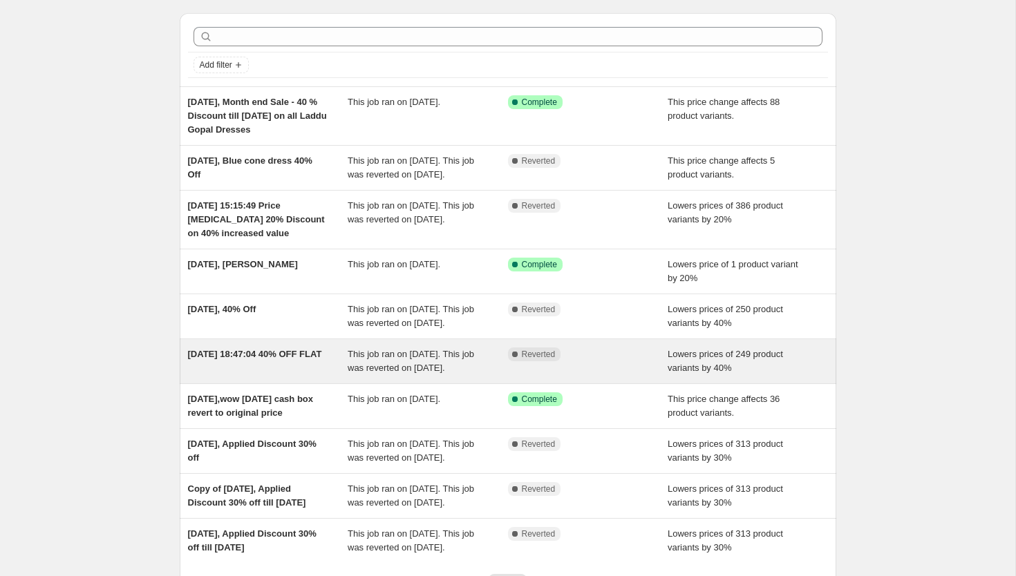
scroll to position [40, 0]
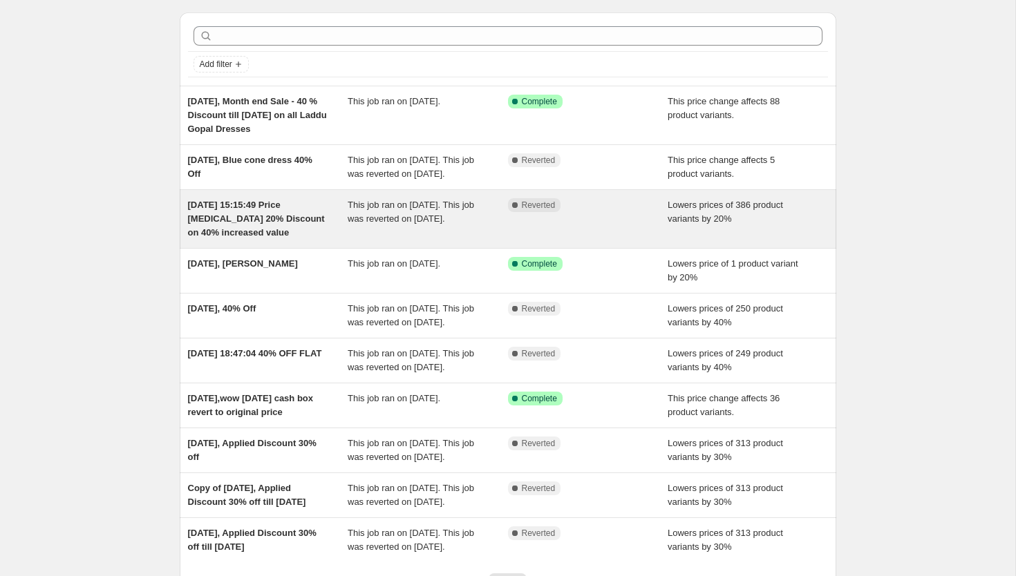
click at [256, 232] on span "[DATE] 15:15:49 Price [MEDICAL_DATA] 20% Discount on 40% increased value" at bounding box center [256, 219] width 137 height 38
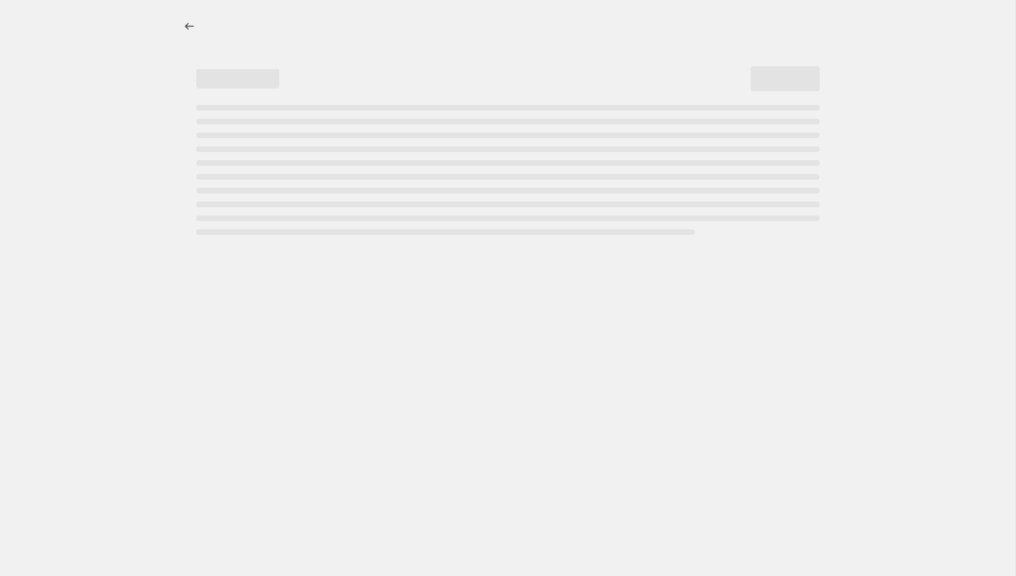
select select "percentage"
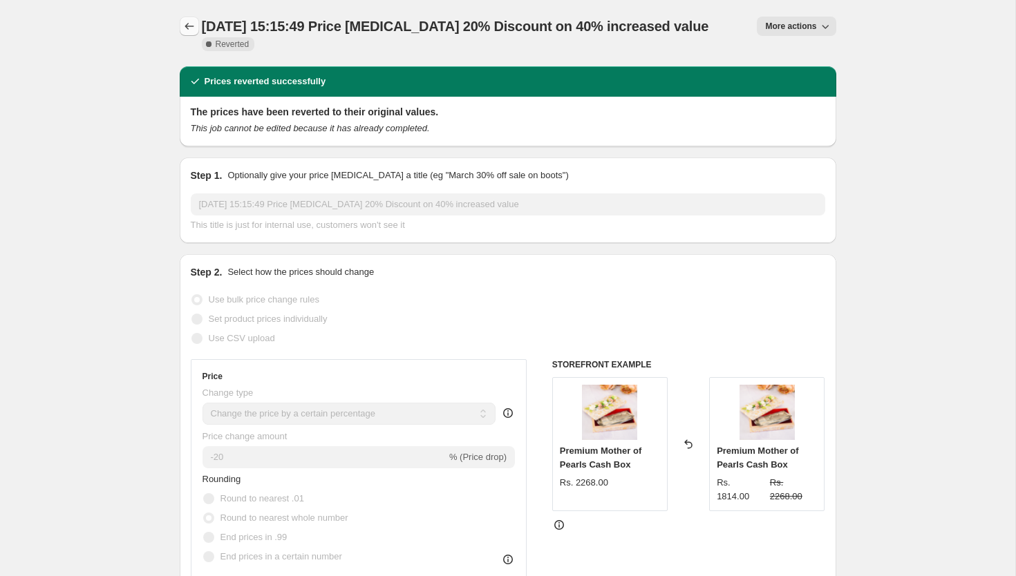
click at [184, 24] on icon "Price change jobs" at bounding box center [189, 26] width 14 height 14
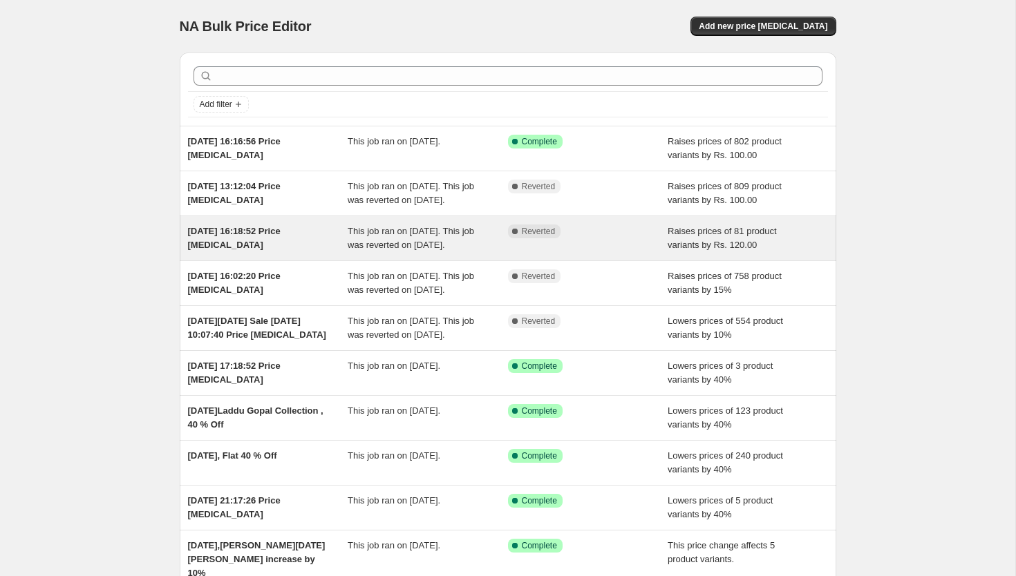
click at [286, 242] on div "[DATE] 16:18:52 Price [MEDICAL_DATA]" at bounding box center [268, 239] width 160 height 28
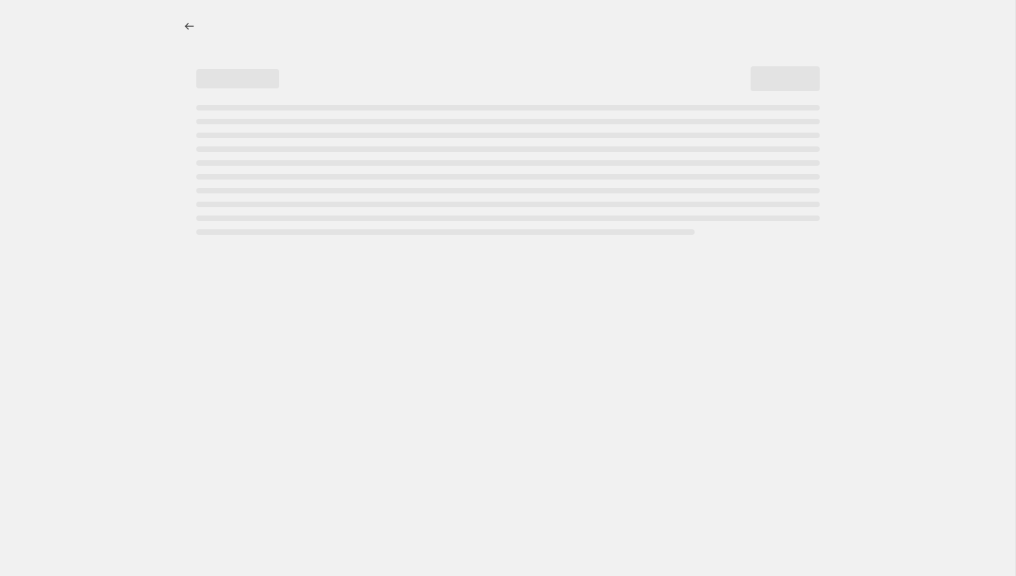
select select "by"
select select "percentage"
select select "collection"
